Goal: Task Accomplishment & Management: Manage account settings

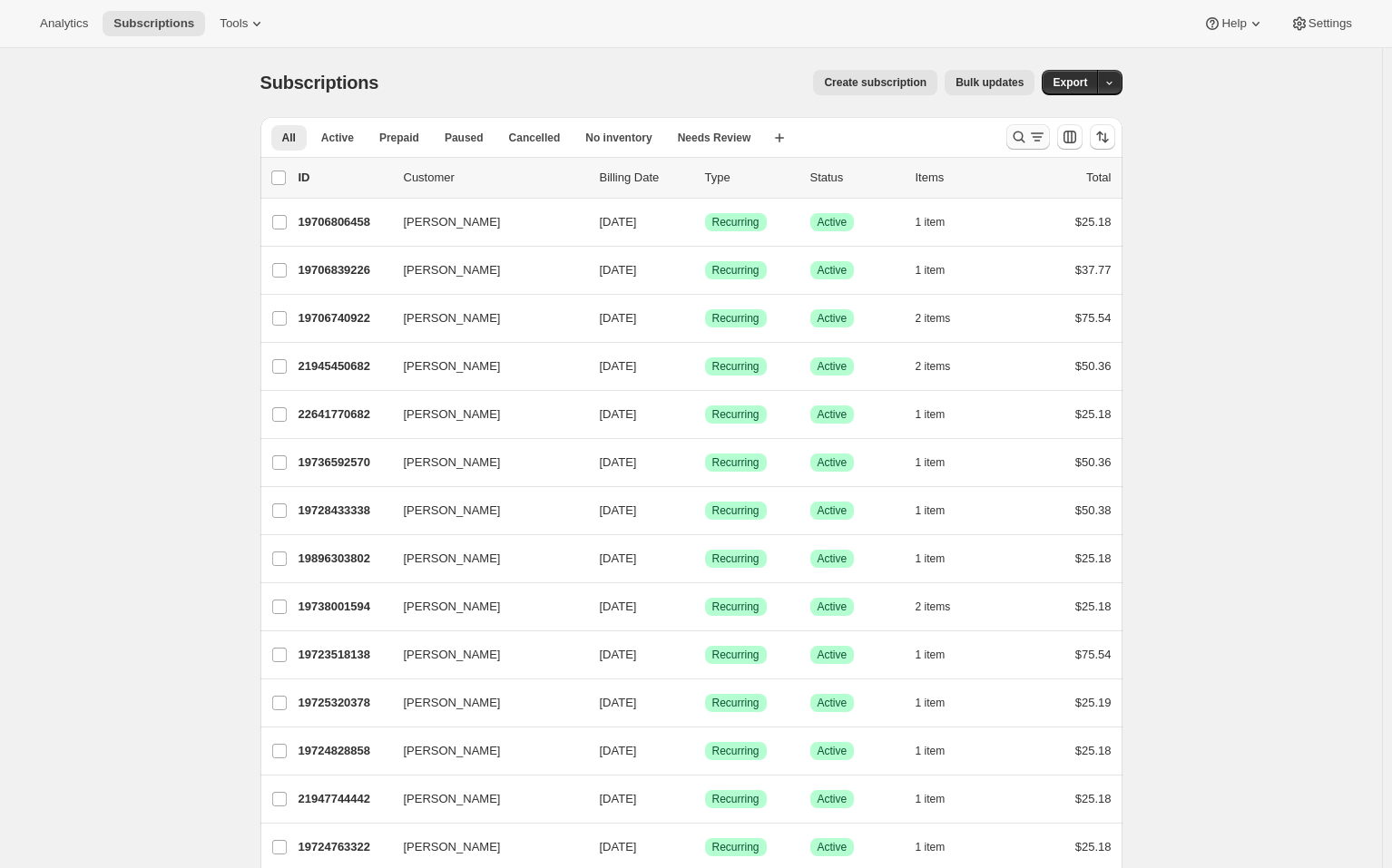
click at [1018, 138] on icon "Search and filter results" at bounding box center [1018, 137] width 12 height 12
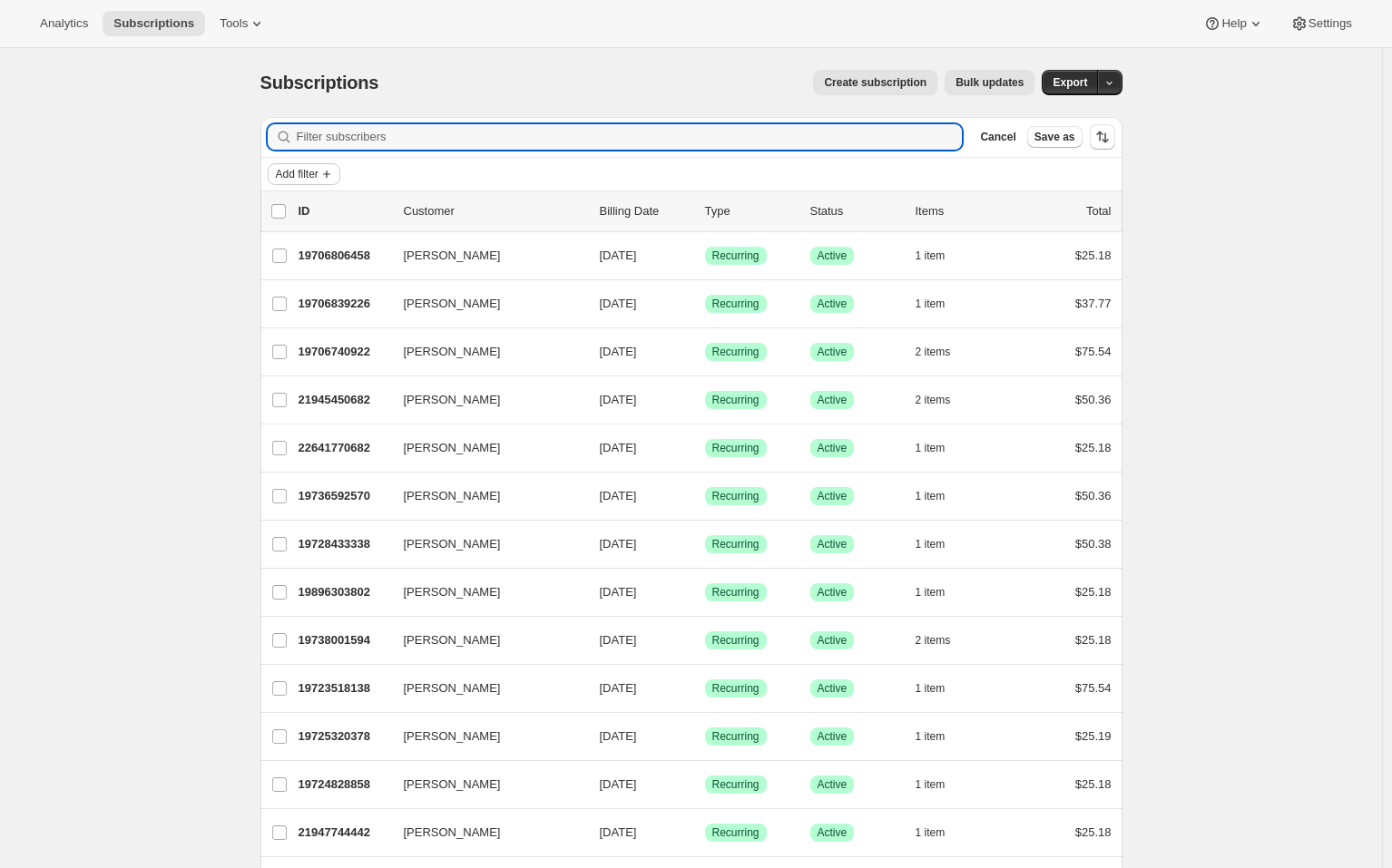
click at [310, 181] on span "Add filter" at bounding box center [297, 174] width 43 height 15
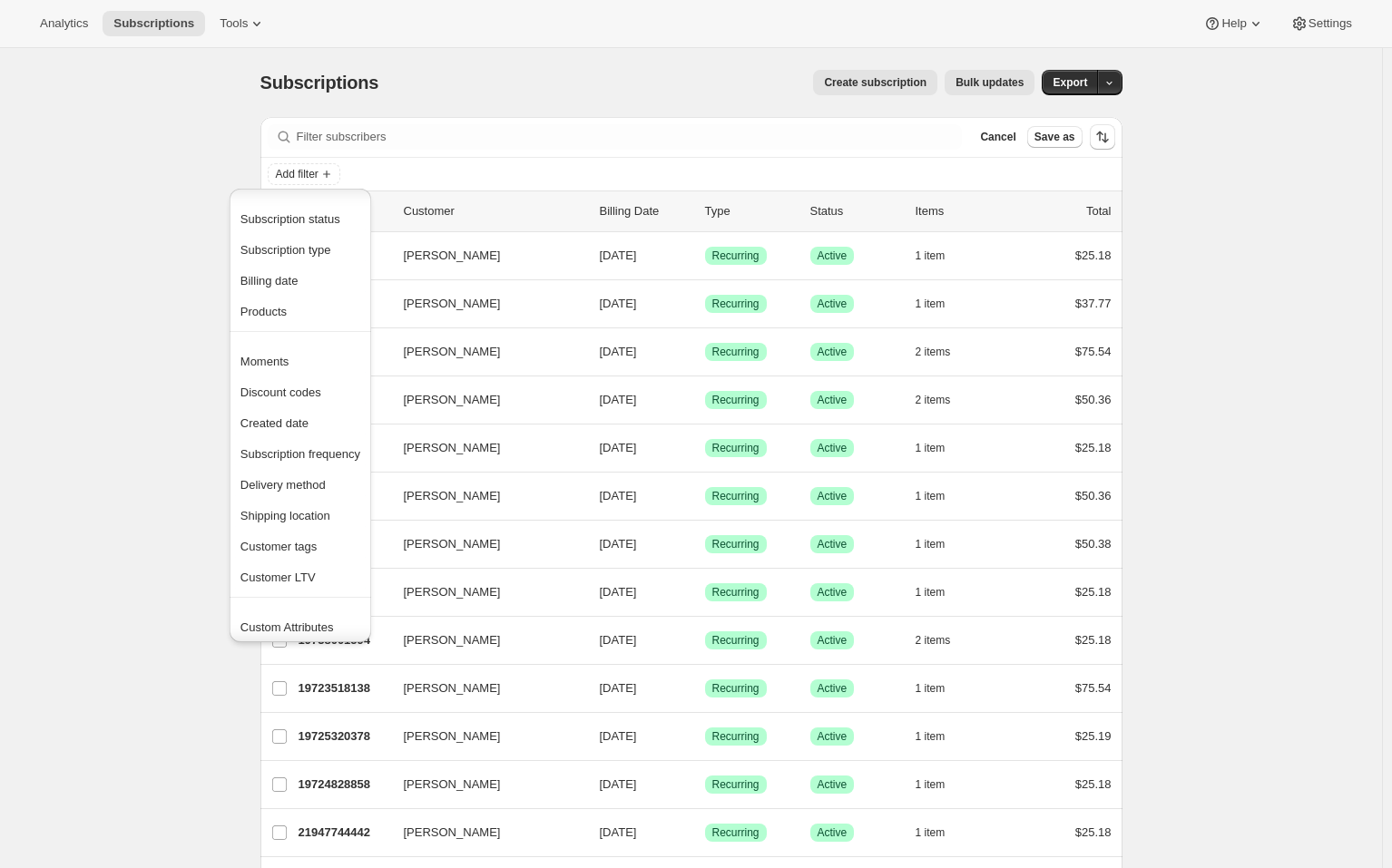
scroll to position [34, 0]
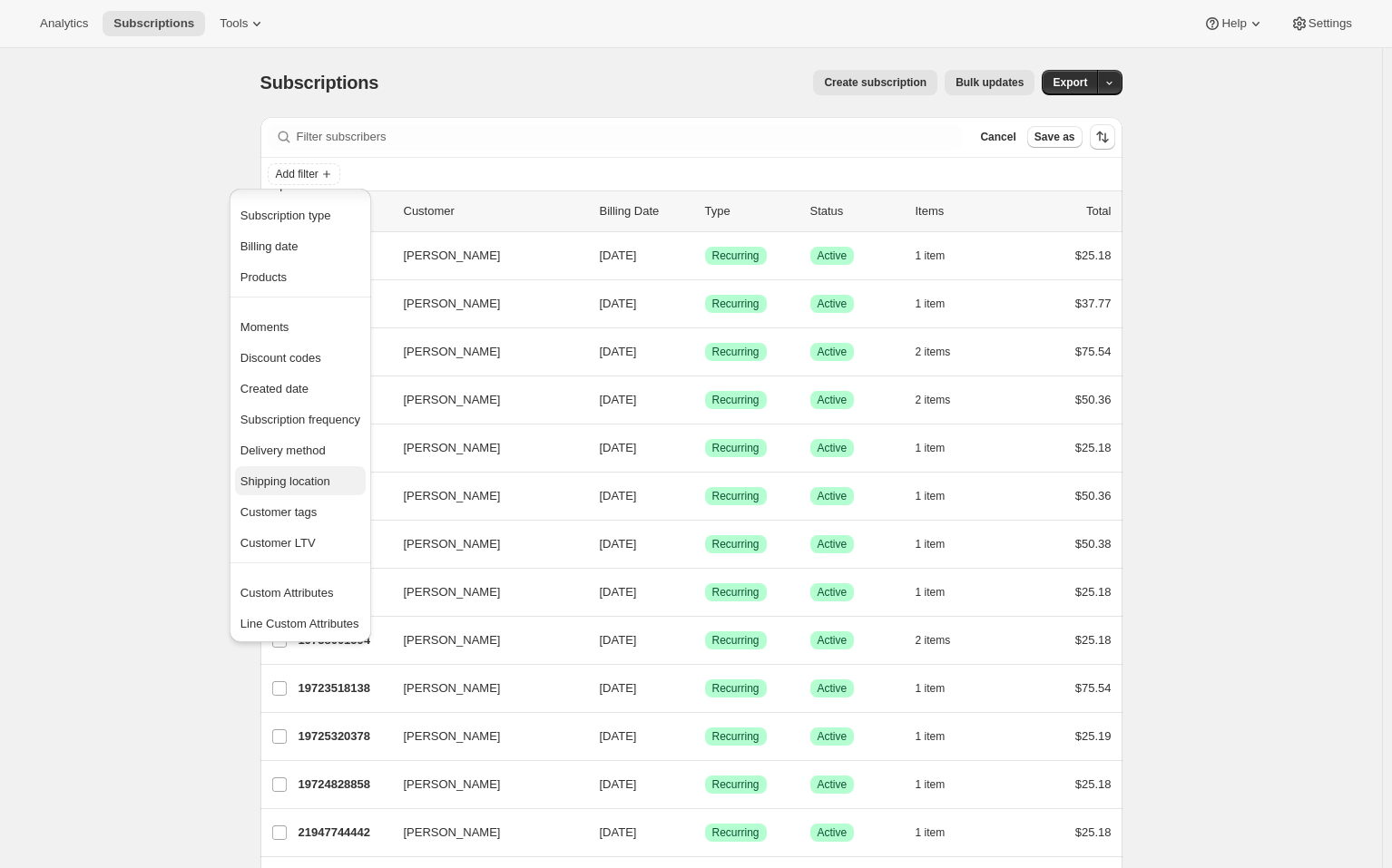
click at [307, 475] on span "Shipping location" at bounding box center [285, 481] width 90 height 14
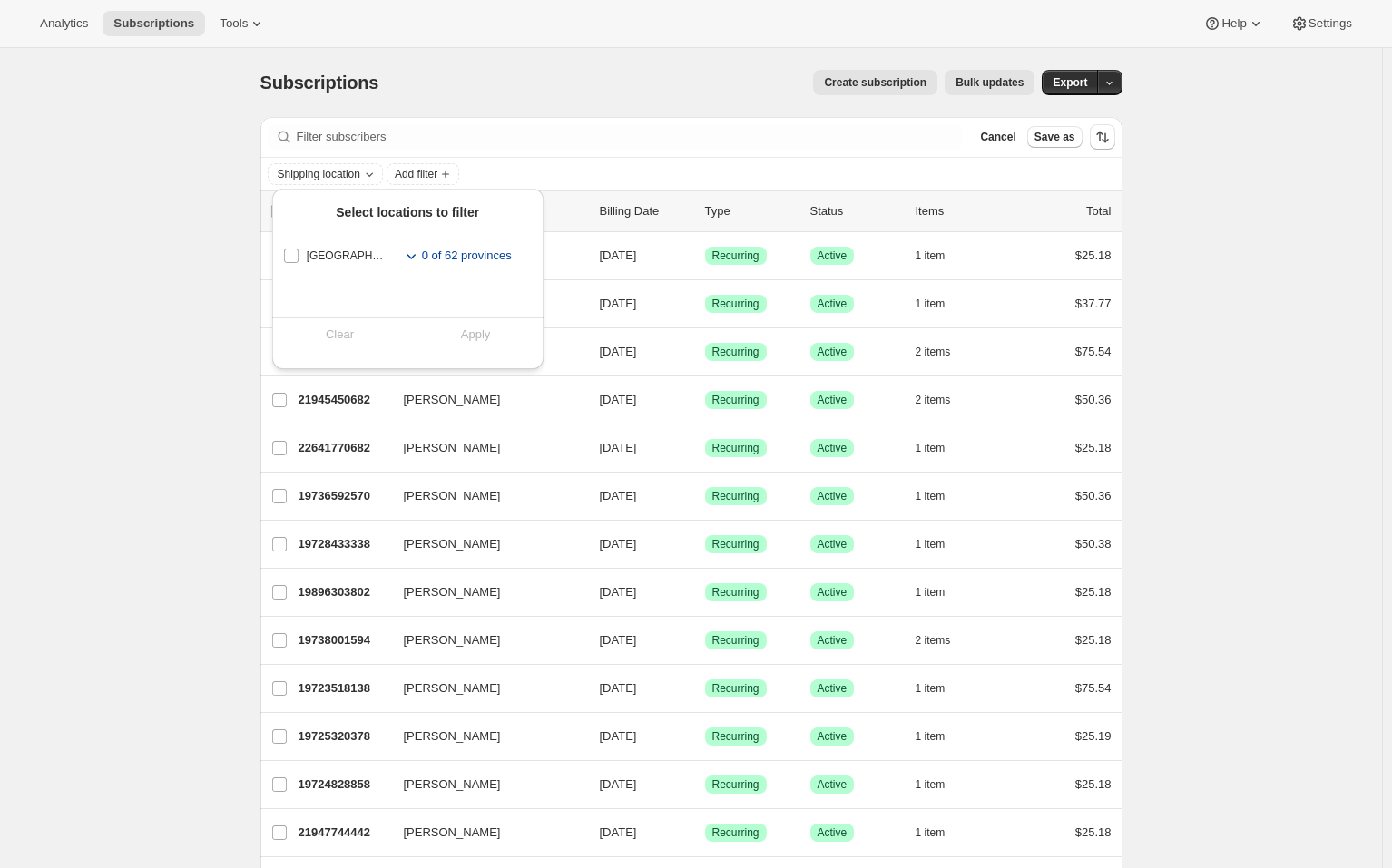
click at [402, 256] on icon "Toggle subregions for United States" at bounding box center [411, 256] width 19 height 19
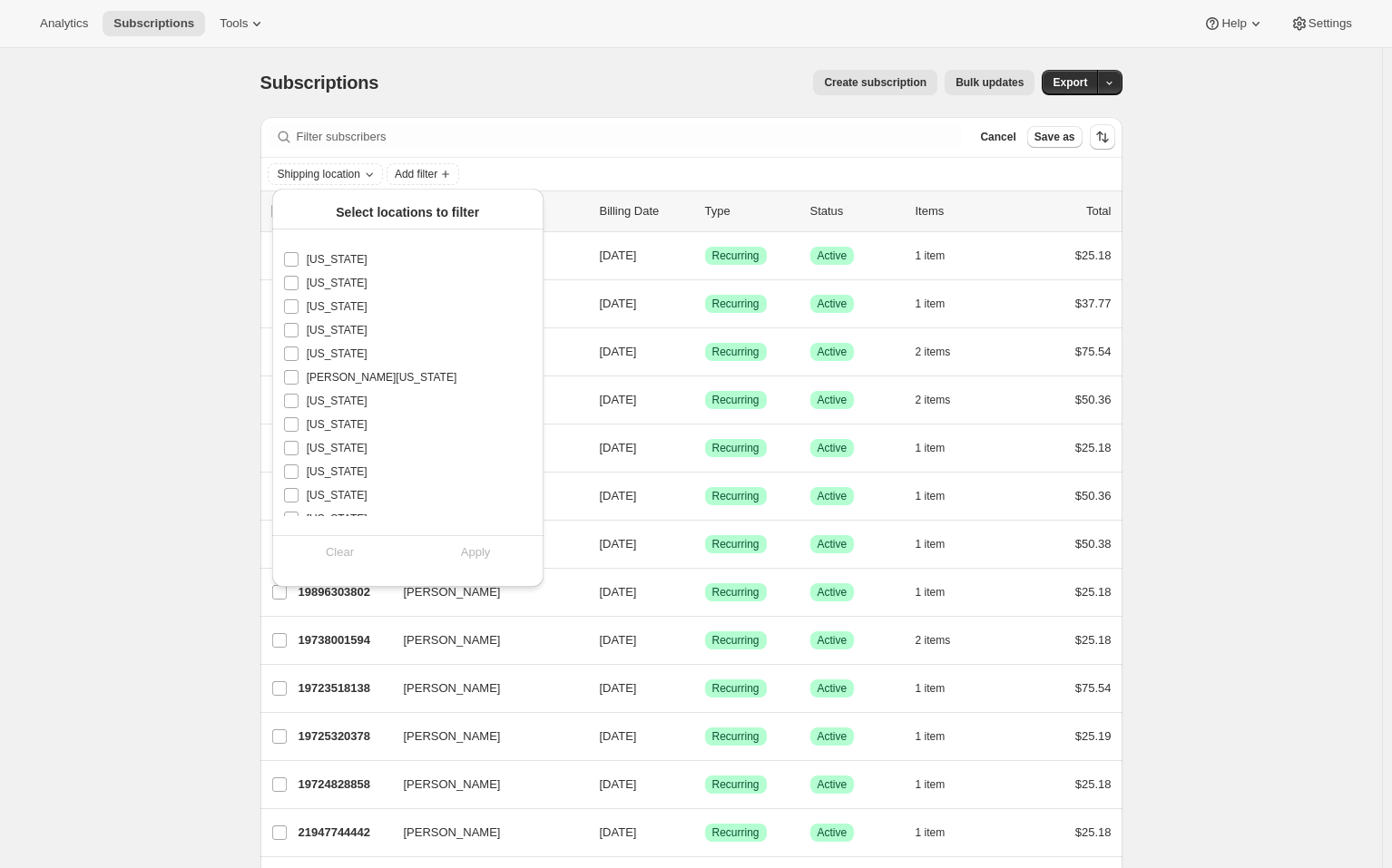
scroll to position [453, 0]
click at [288, 351] on input "[US_STATE]" at bounding box center [291, 352] width 15 height 15
checkbox input "true"
click at [483, 551] on span "Apply" at bounding box center [476, 553] width 30 height 19
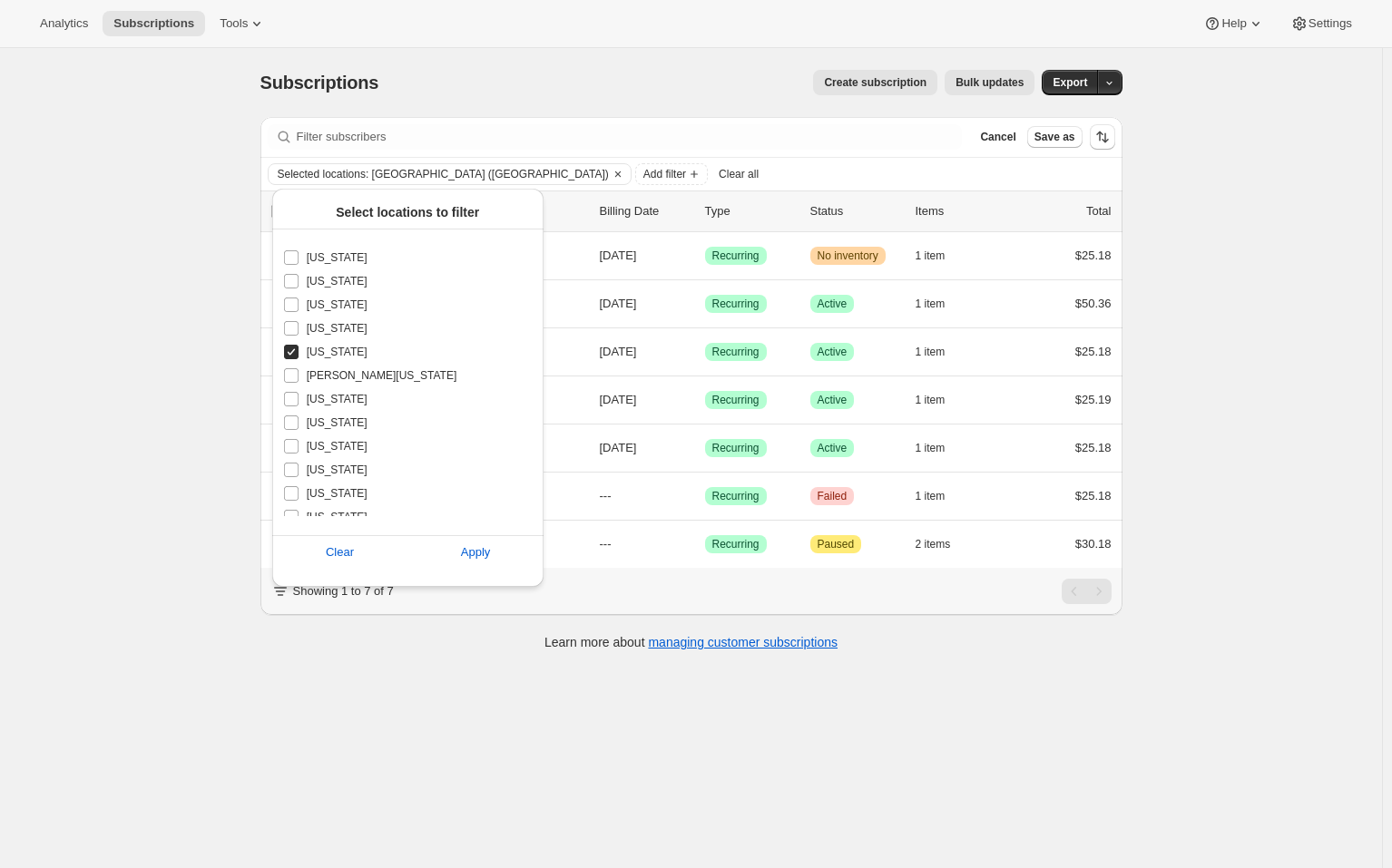
click at [69, 400] on div "Subscriptions. This page is ready Subscriptions Create subscription Bulk update…" at bounding box center [691, 482] width 1382 height 868
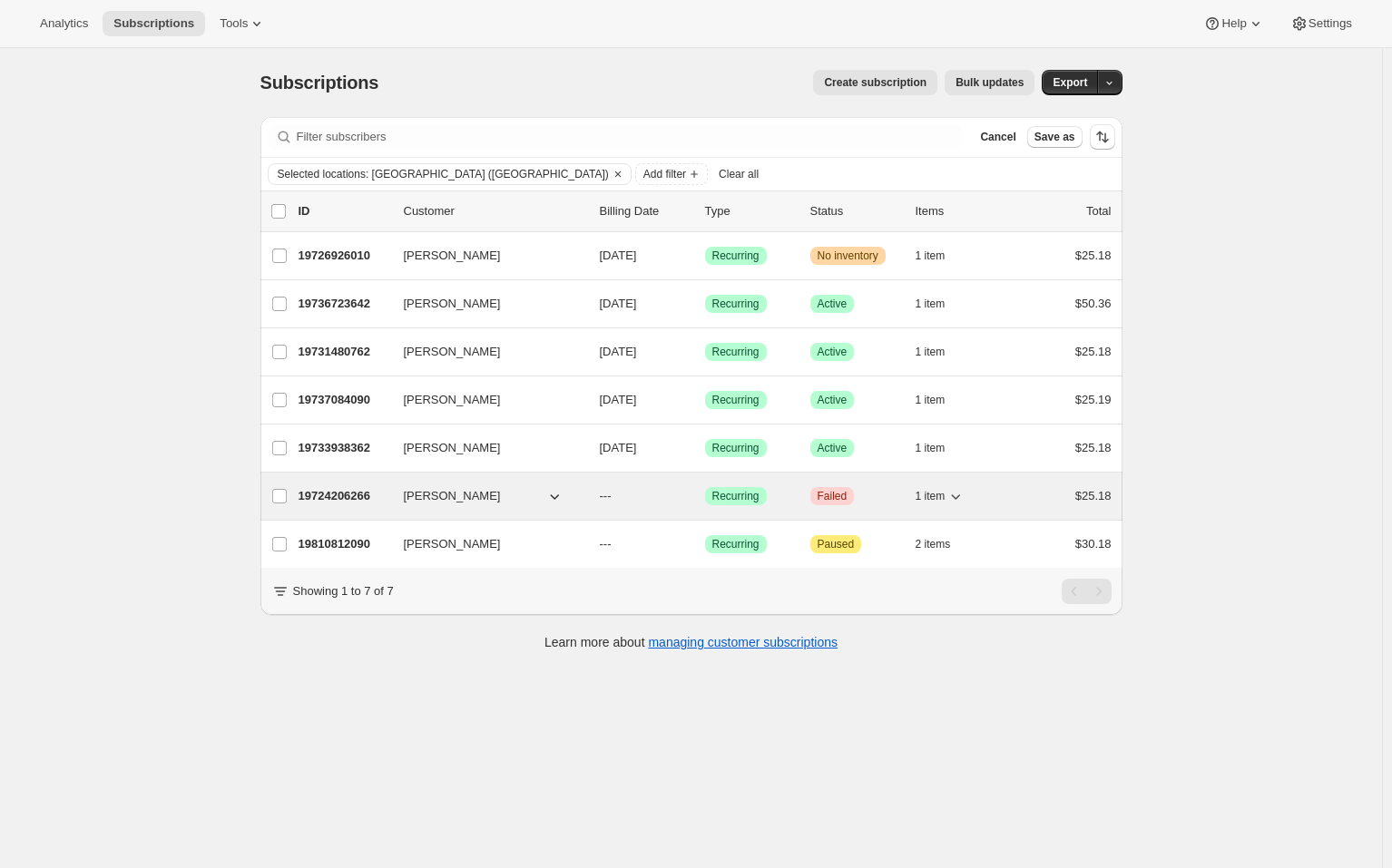
click at [335, 495] on p "19724206266" at bounding box center [344, 496] width 91 height 19
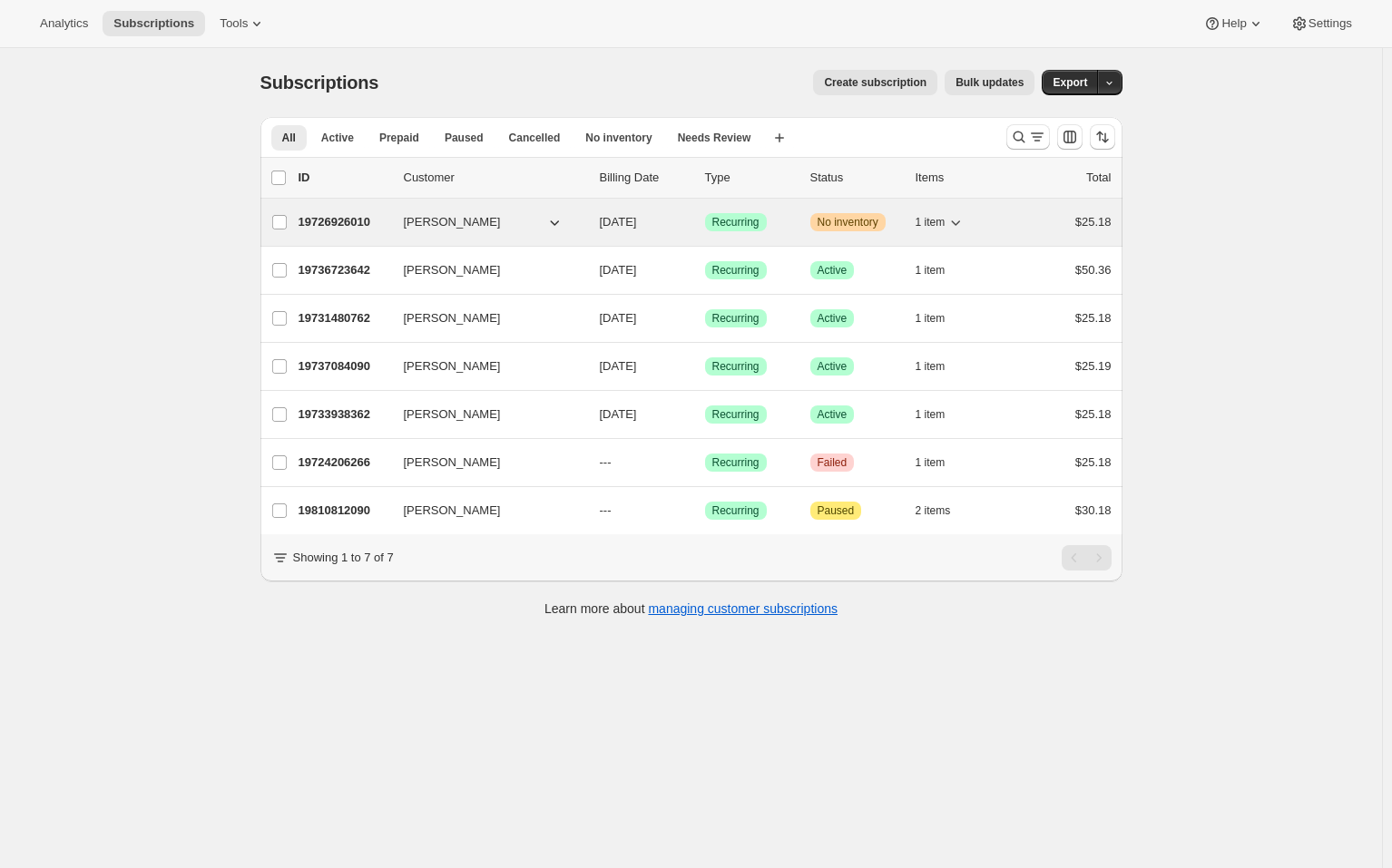
click at [354, 220] on p "19726926010" at bounding box center [344, 223] width 91 height 19
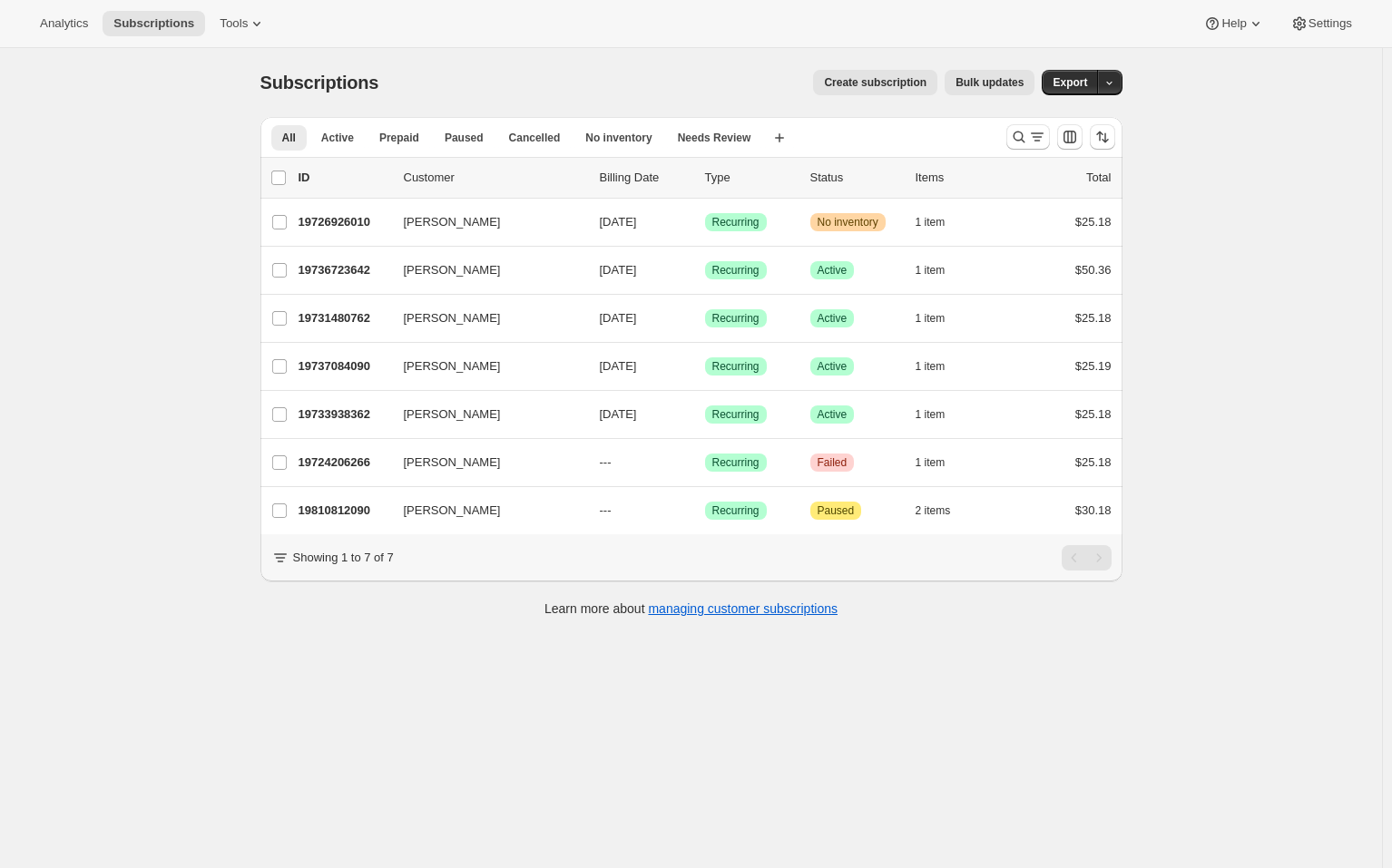
click at [84, 408] on div "Subscriptions. This page is ready Subscriptions Create subscription Bulk update…" at bounding box center [691, 482] width 1382 height 868
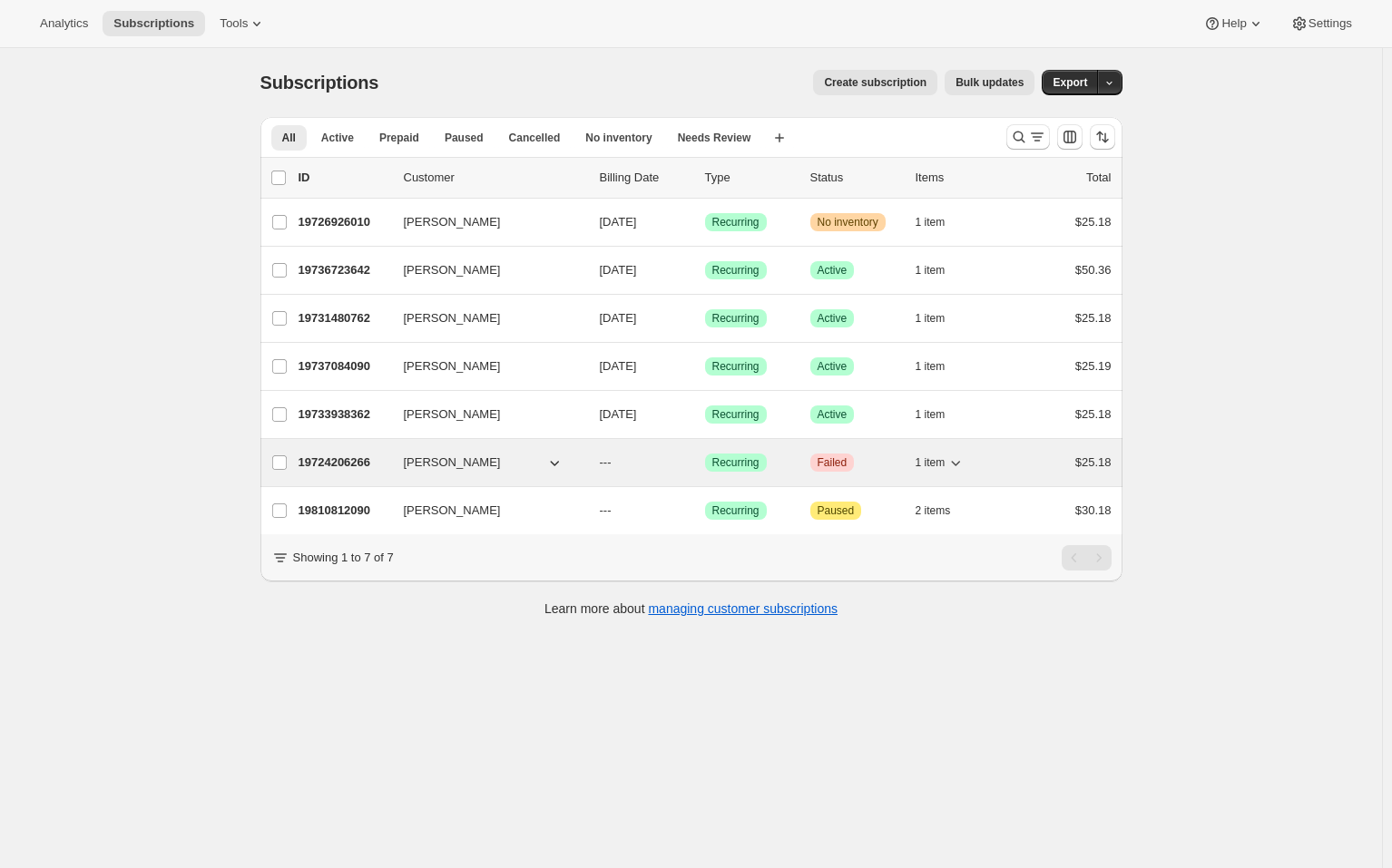
click at [341, 458] on p "19724206266" at bounding box center [344, 463] width 91 height 19
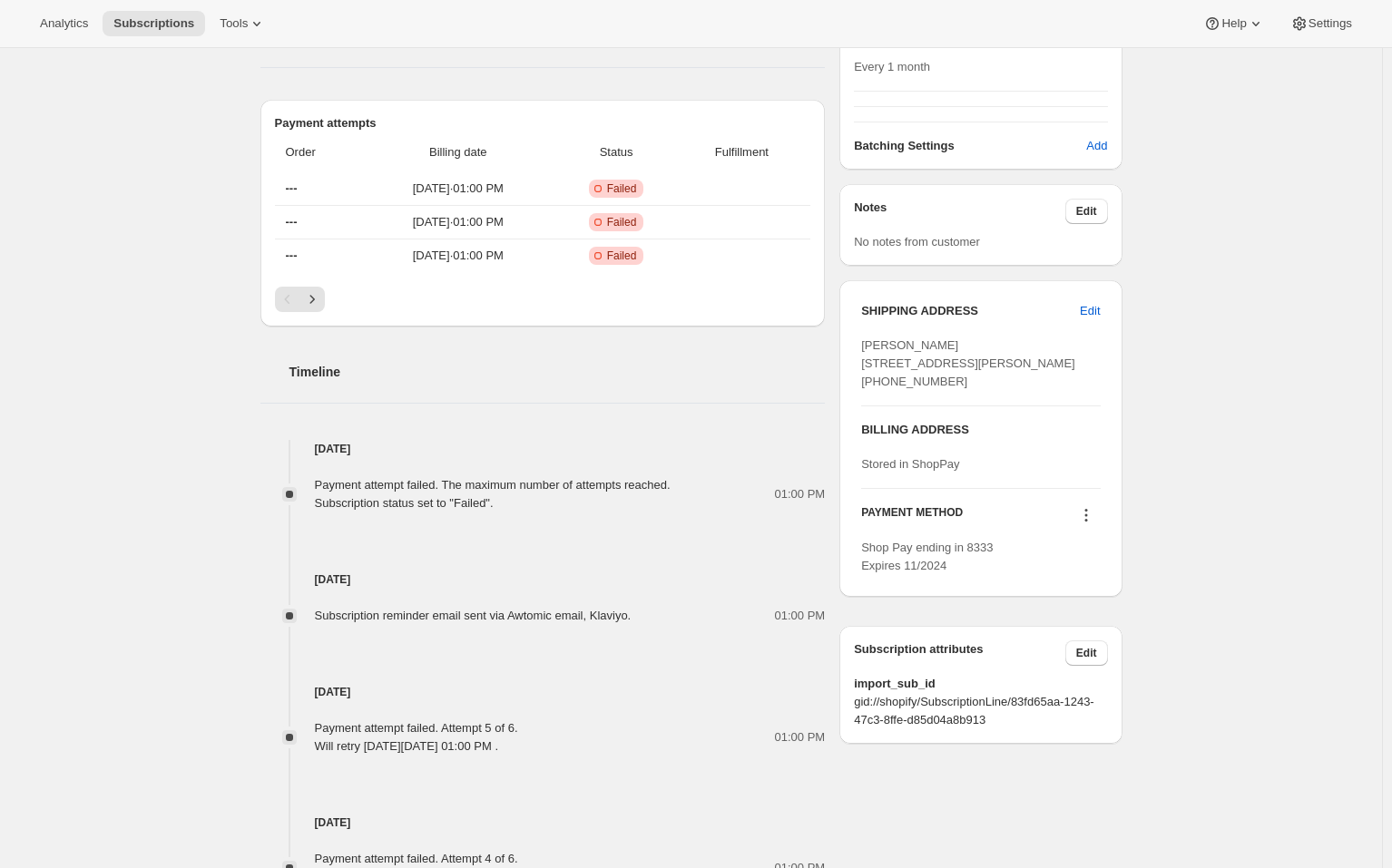
scroll to position [363, 0]
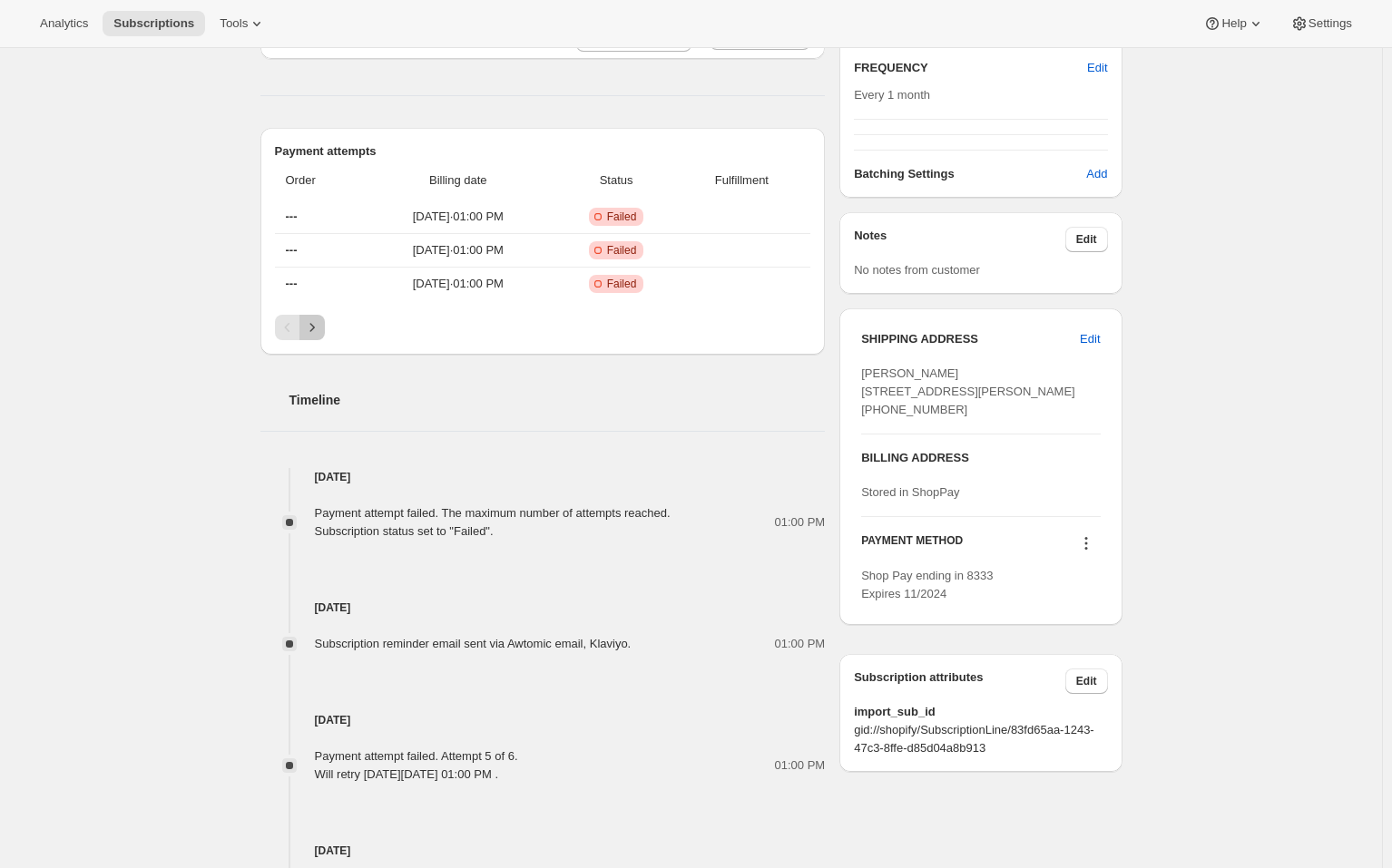
click at [317, 329] on icon "Next" at bounding box center [313, 327] width 19 height 19
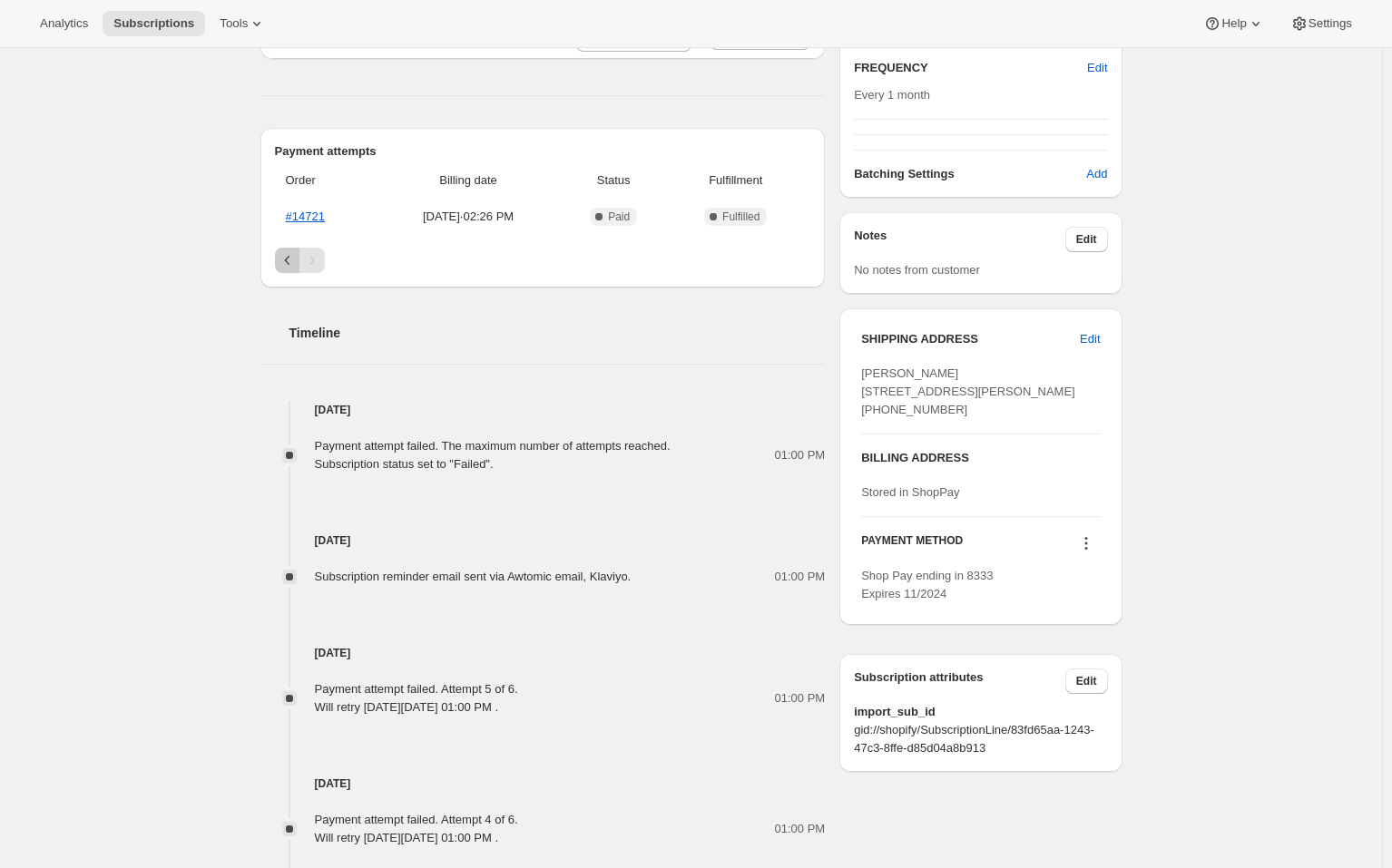
click at [289, 259] on icon "Previous" at bounding box center [287, 261] width 6 height 9
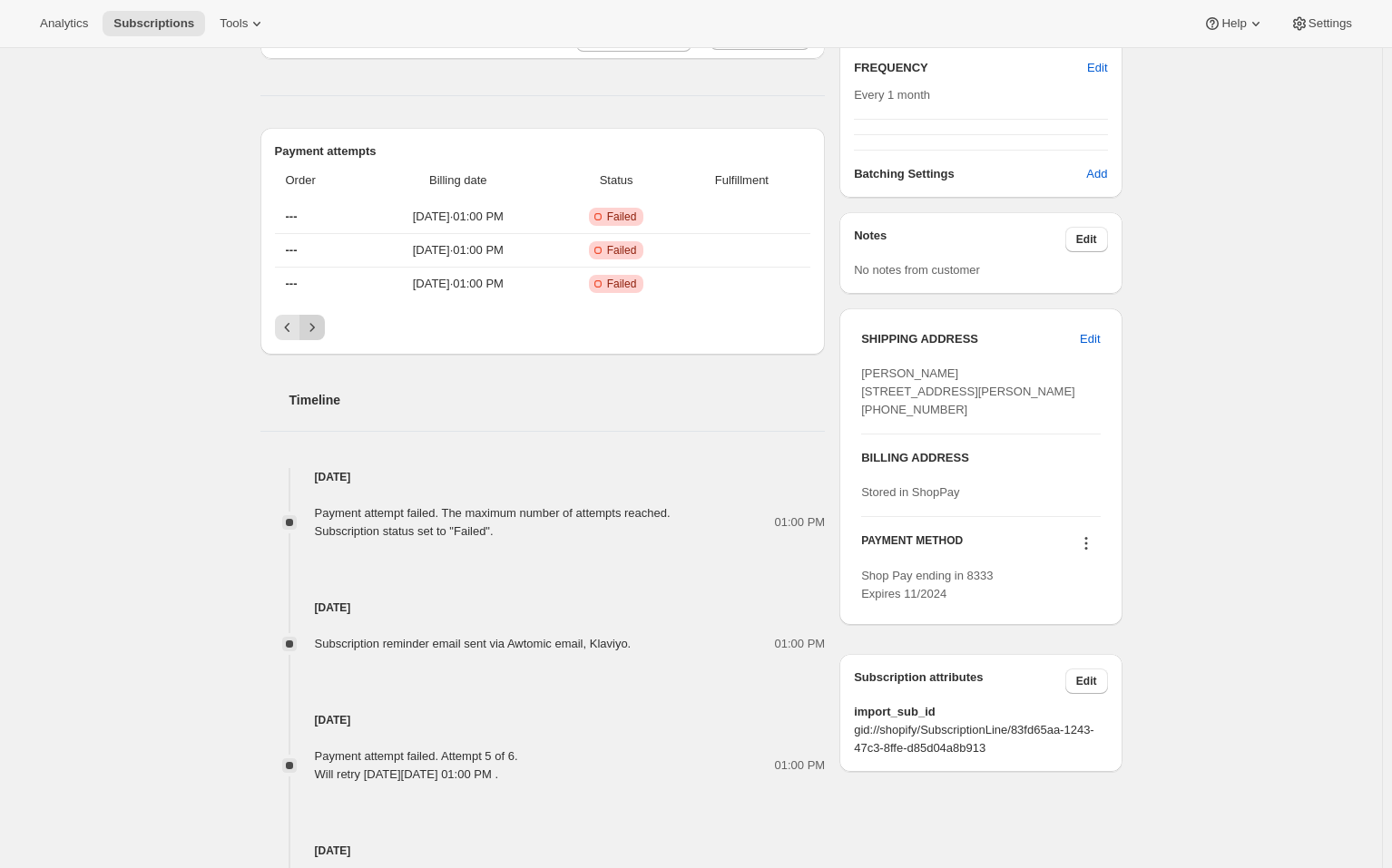
click at [325, 321] on button "Next" at bounding box center [312, 327] width 25 height 25
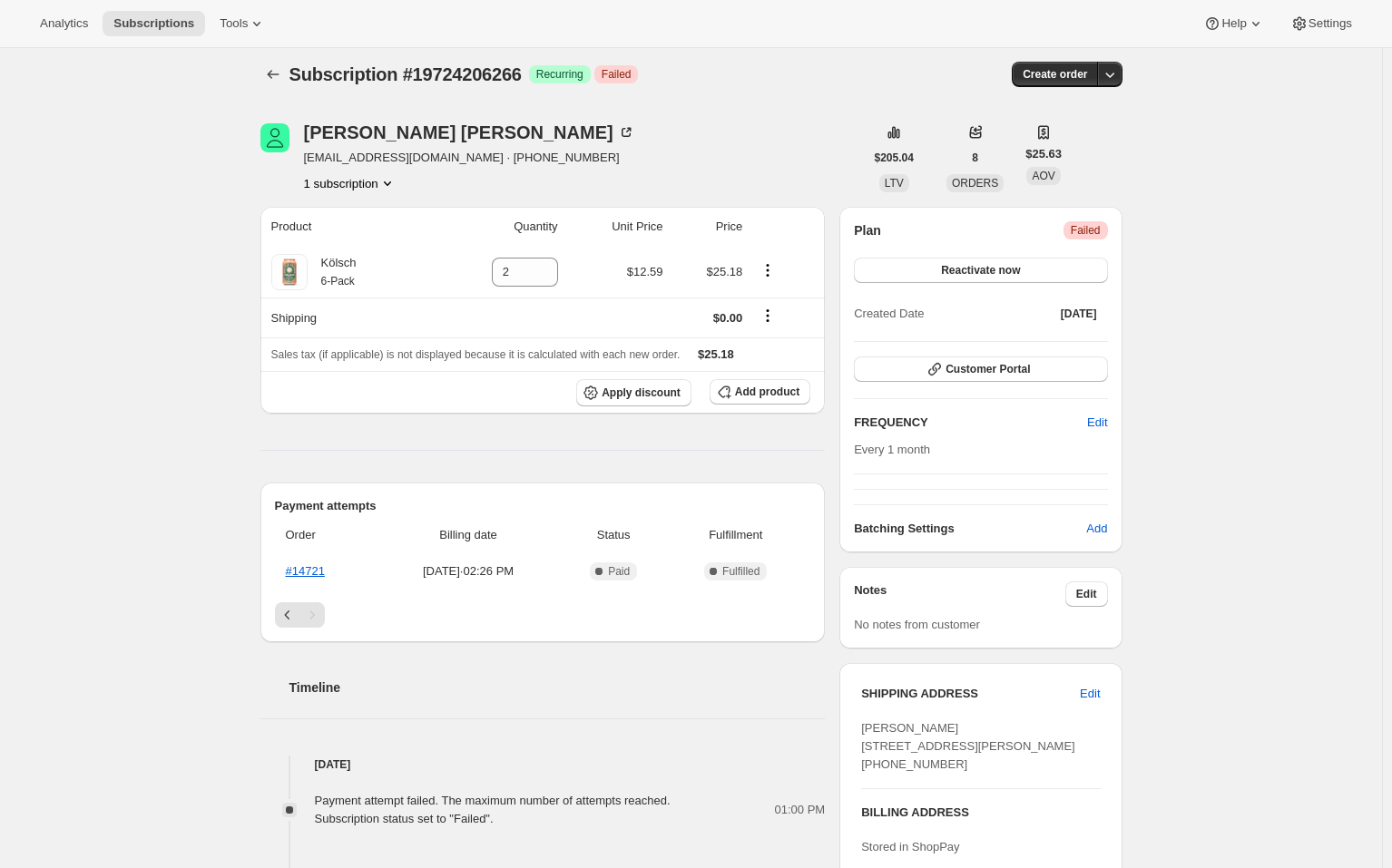
scroll to position [0, 0]
